Goal: Understand process/instructions

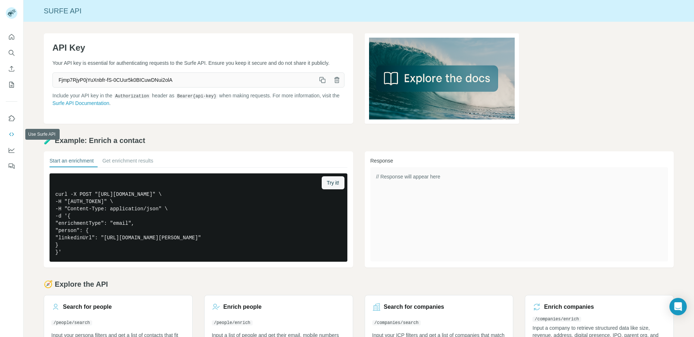
click at [10, 123] on button "Use Surfe on LinkedIn" at bounding box center [12, 118] width 12 height 13
click at [7, 119] on button "Use Surfe on LinkedIn" at bounding box center [12, 118] width 12 height 13
click at [13, 118] on icon "Use Surfe on LinkedIn" at bounding box center [11, 118] width 7 height 7
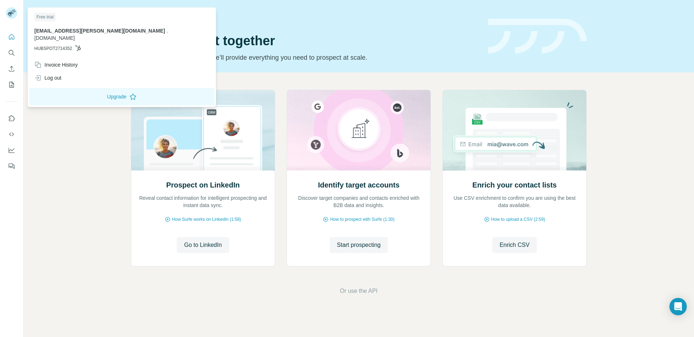
click at [64, 157] on div "Prospect on LinkedIn Reveal contact information for intelligent prospecting and…" at bounding box center [359, 192] width 671 height 240
